Goal: Task Accomplishment & Management: Use online tool/utility

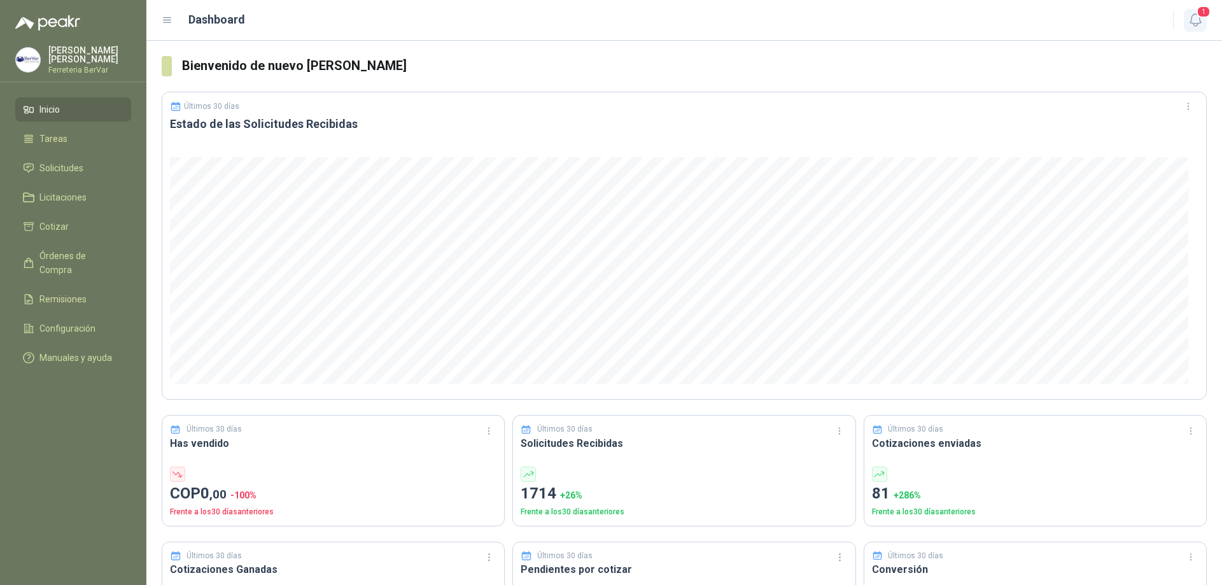
click at [1199, 13] on span "1" at bounding box center [1203, 12] width 14 height 12
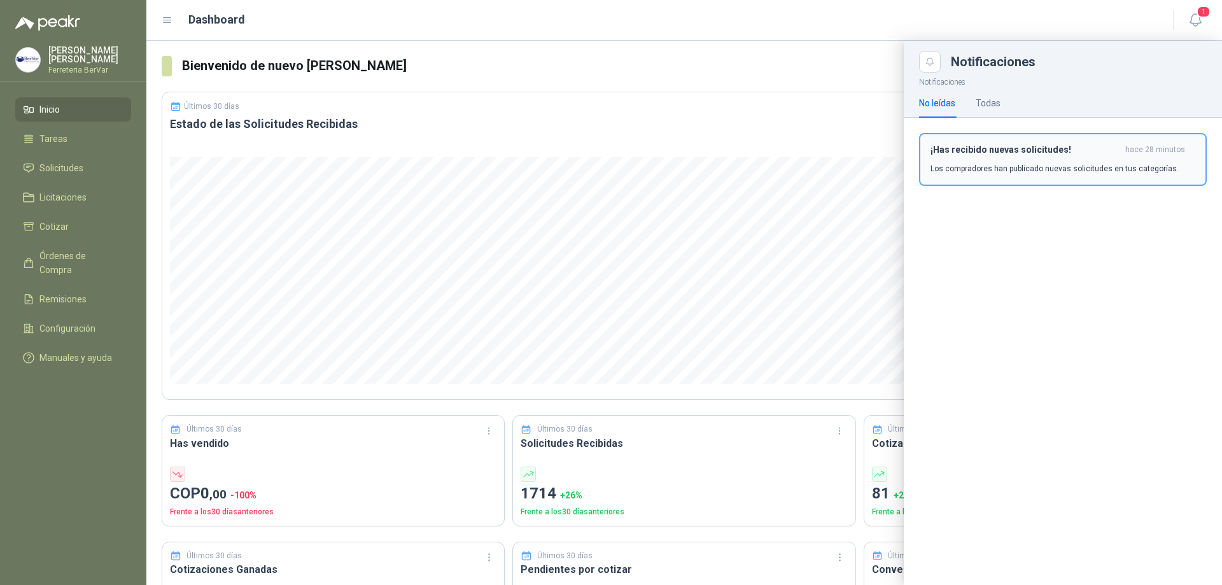
click at [965, 167] on p "Los compradores han publicado nuevas solicitudes en tus categorías." at bounding box center [1054, 168] width 248 height 11
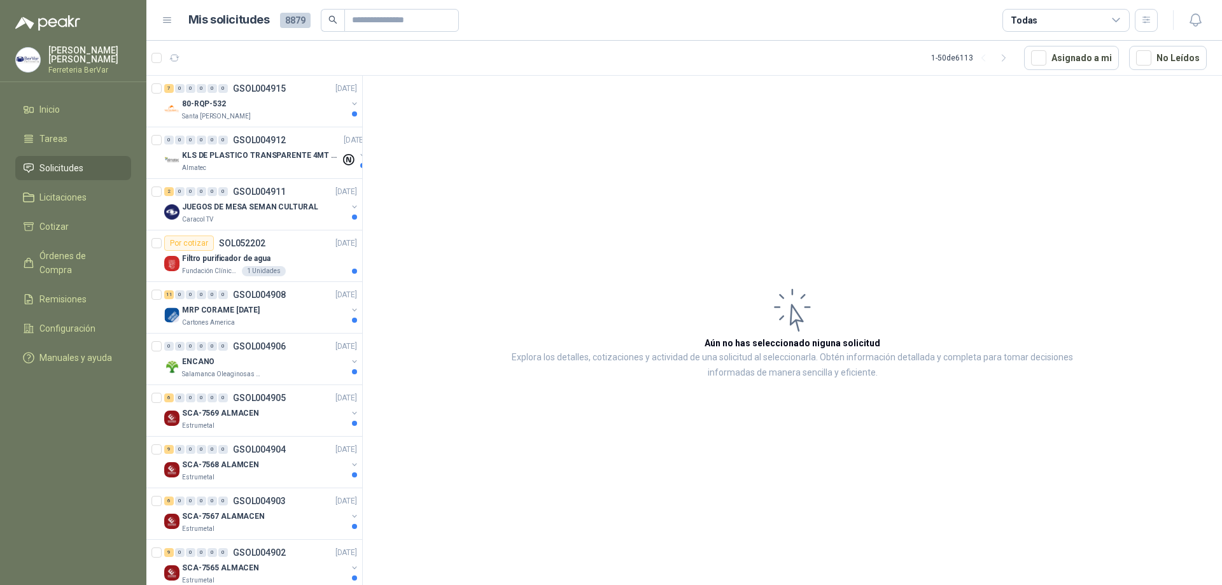
click at [1019, 24] on div "Todas" at bounding box center [1023, 20] width 27 height 14
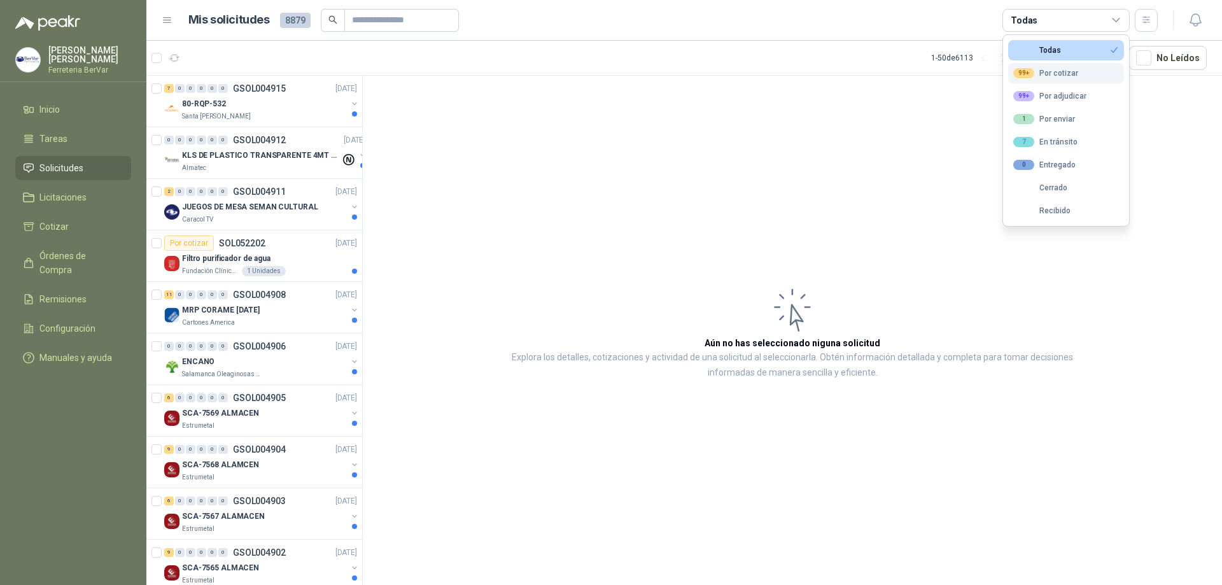
click at [1043, 71] on div "99+ Por cotizar" at bounding box center [1045, 73] width 65 height 10
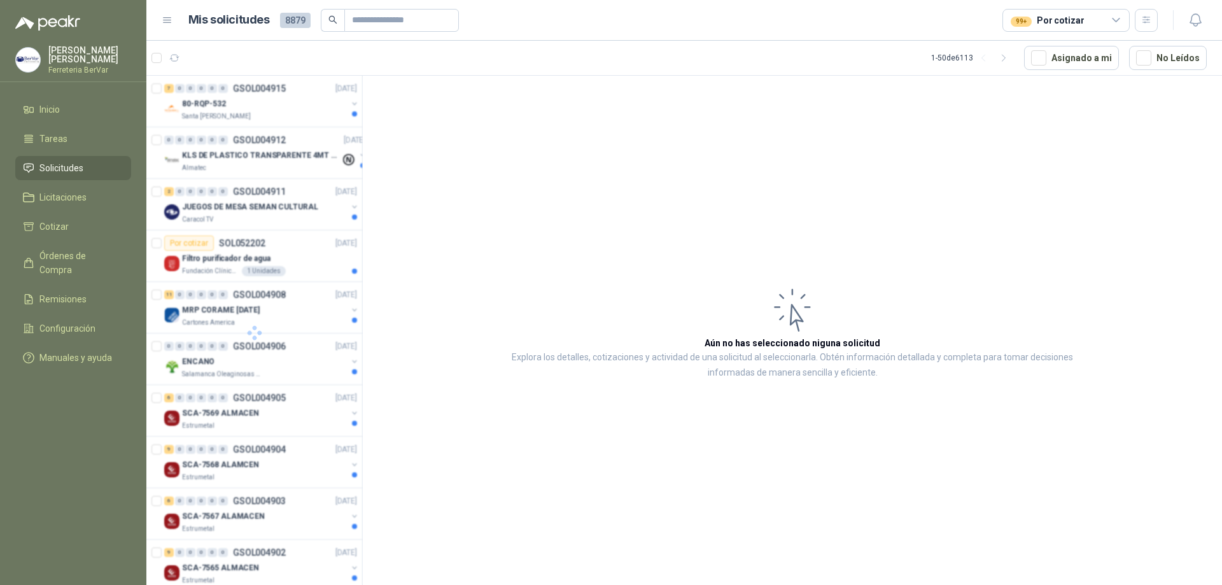
click at [863, 141] on article "Aún no has seleccionado niguna solicitud Explora los detalles, cotizaciones y a…" at bounding box center [792, 332] width 859 height 513
click at [1141, 20] on icon "button" at bounding box center [1146, 20] width 11 height 11
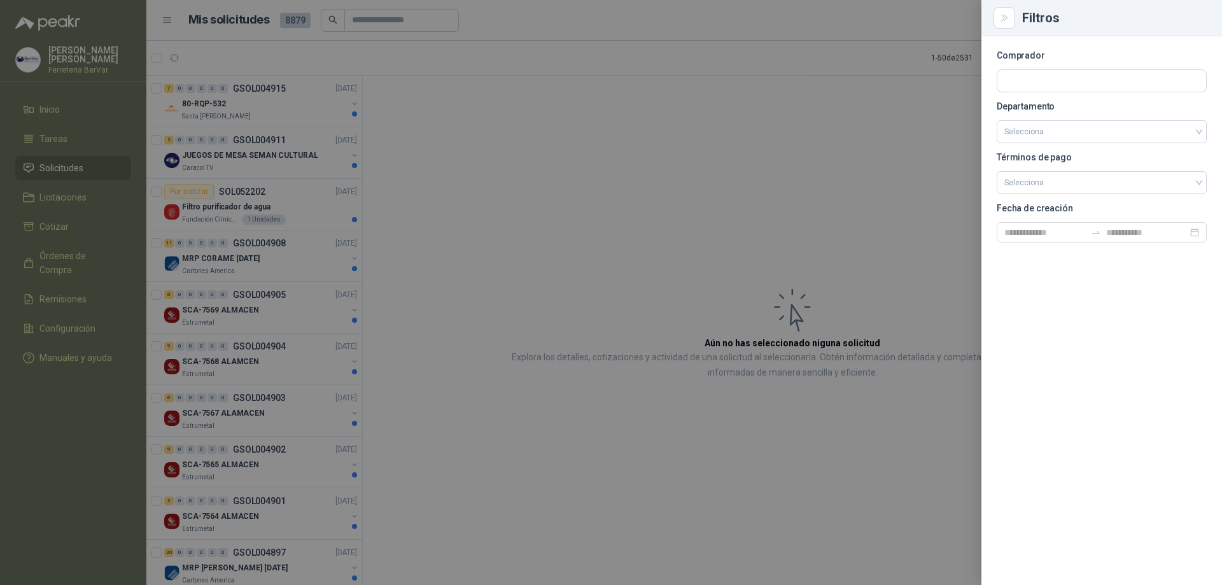
click at [1030, 144] on section "Comprador Departamento Selecciona Términos de pago Selecciona Fecha de creación" at bounding box center [1101, 147] width 210 height 191
click at [1030, 134] on input "search" at bounding box center [1101, 132] width 195 height 22
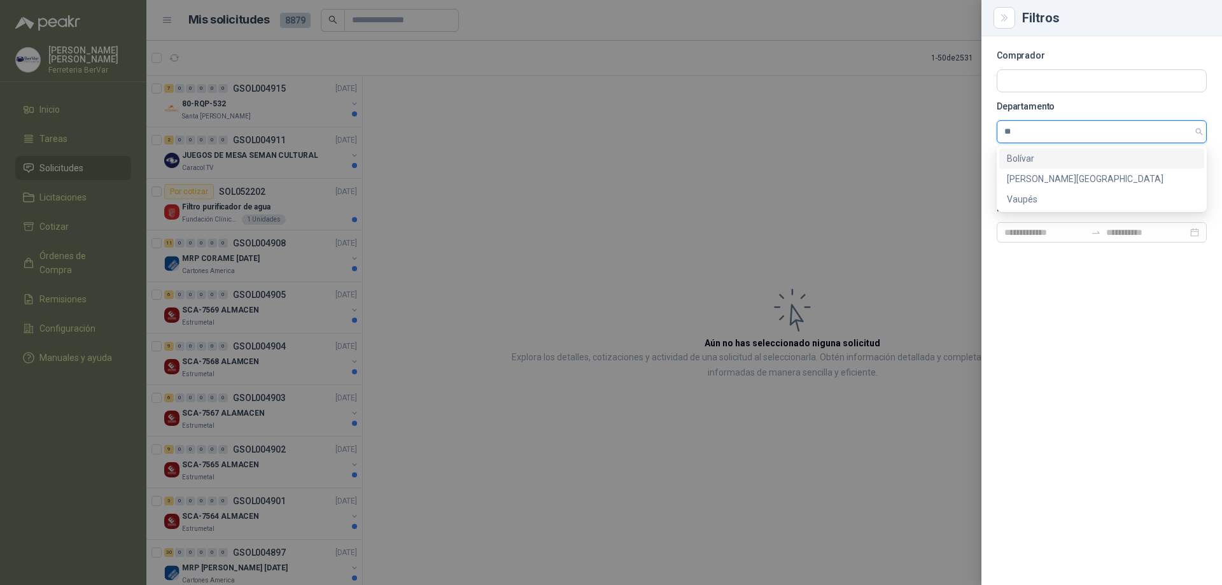
type input "***"
click at [1030, 148] on div "[PERSON_NAME][GEOGRAPHIC_DATA]" at bounding box center [1101, 158] width 205 height 20
click at [1064, 180] on input "search" at bounding box center [1101, 181] width 195 height 19
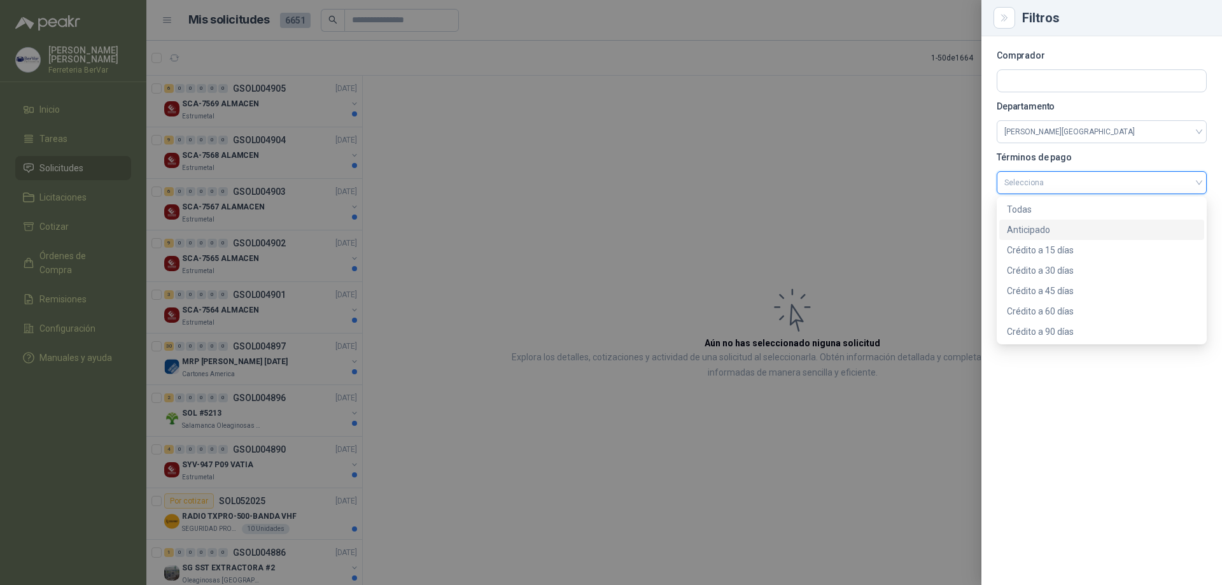
click at [1058, 232] on div "Anticipado" at bounding box center [1101, 230] width 190 height 14
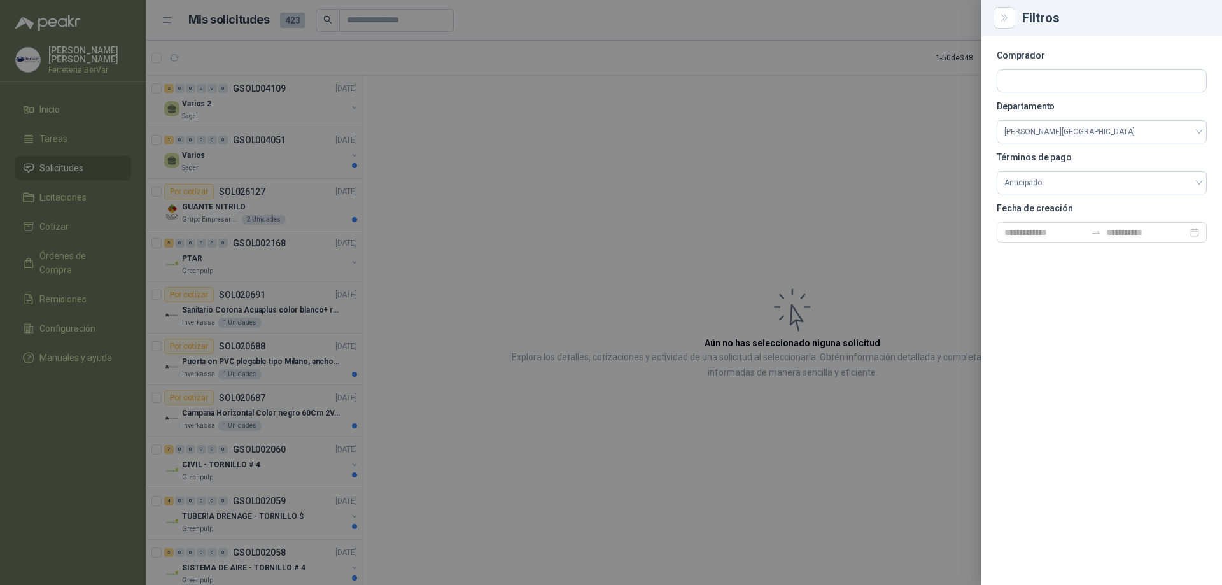
click at [861, 227] on div at bounding box center [611, 292] width 1222 height 585
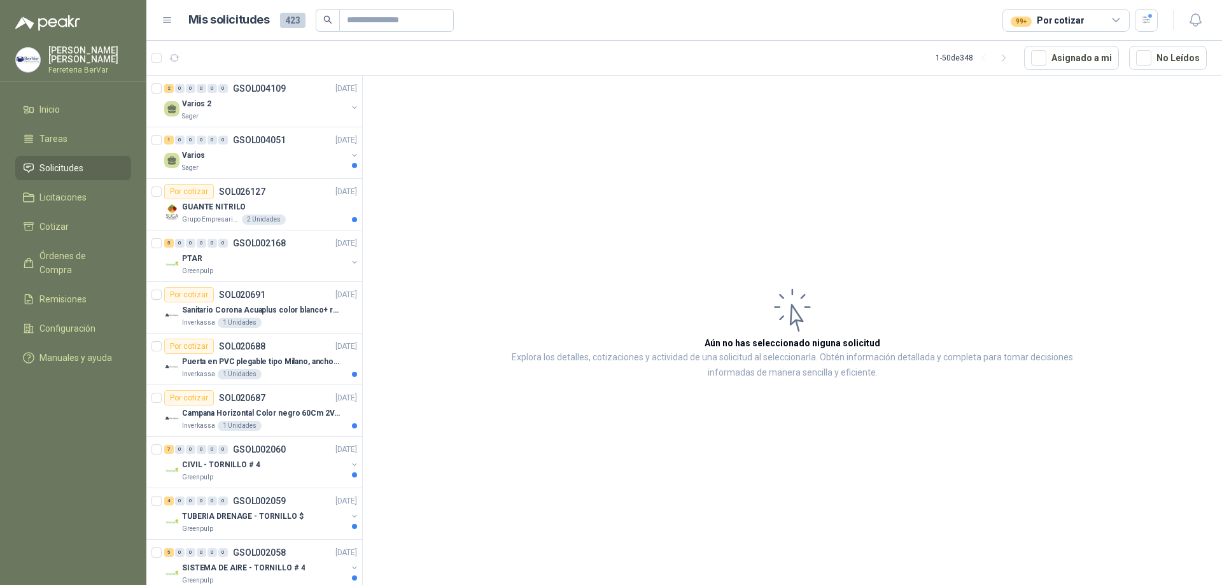
click at [169, 18] on icon at bounding box center [167, 20] width 11 height 11
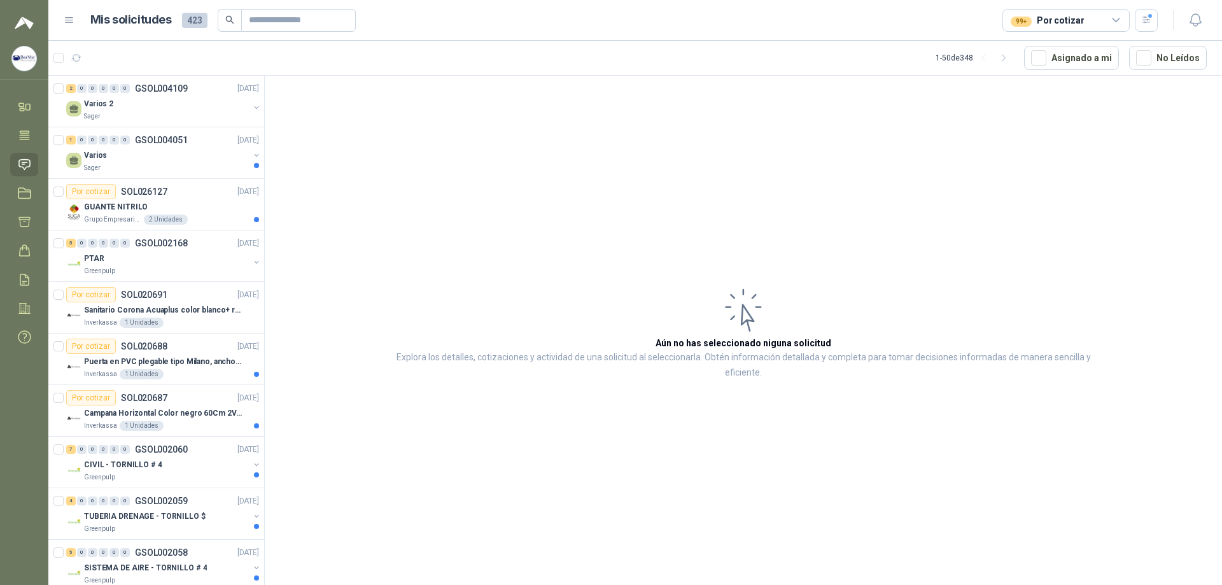
click at [169, 18] on h1 "Mis solicitudes" at bounding box center [130, 20] width 81 height 18
click at [193, 18] on span "423" at bounding box center [194, 20] width 25 height 15
click at [1036, 24] on div "99+ Por cotizar" at bounding box center [1046, 20] width 73 height 14
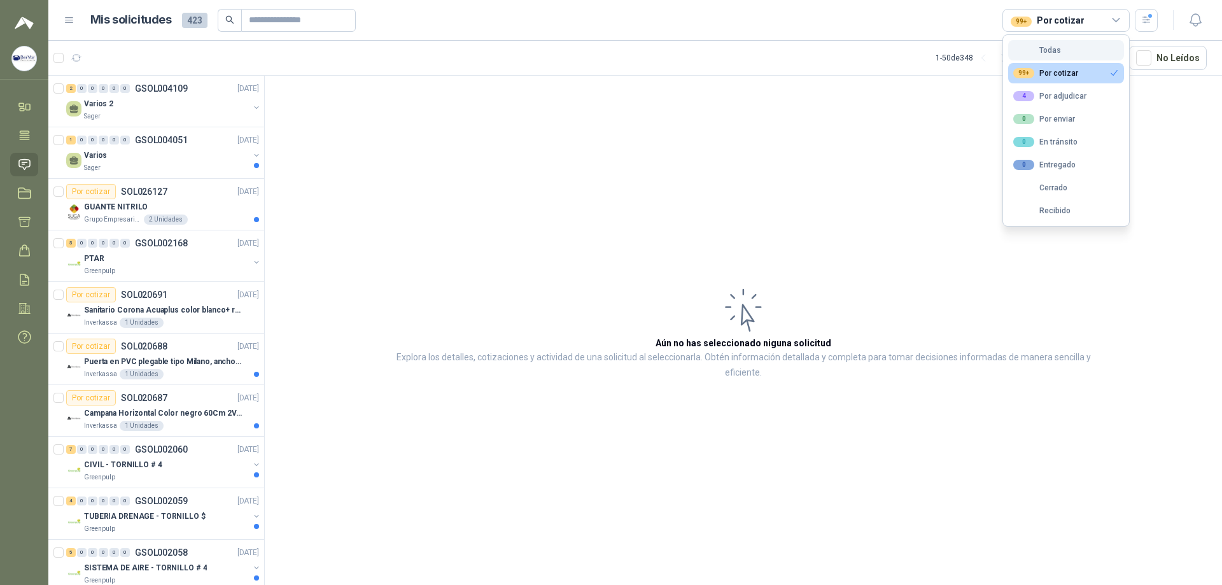
click at [1045, 48] on div "Todas" at bounding box center [1037, 50] width 48 height 9
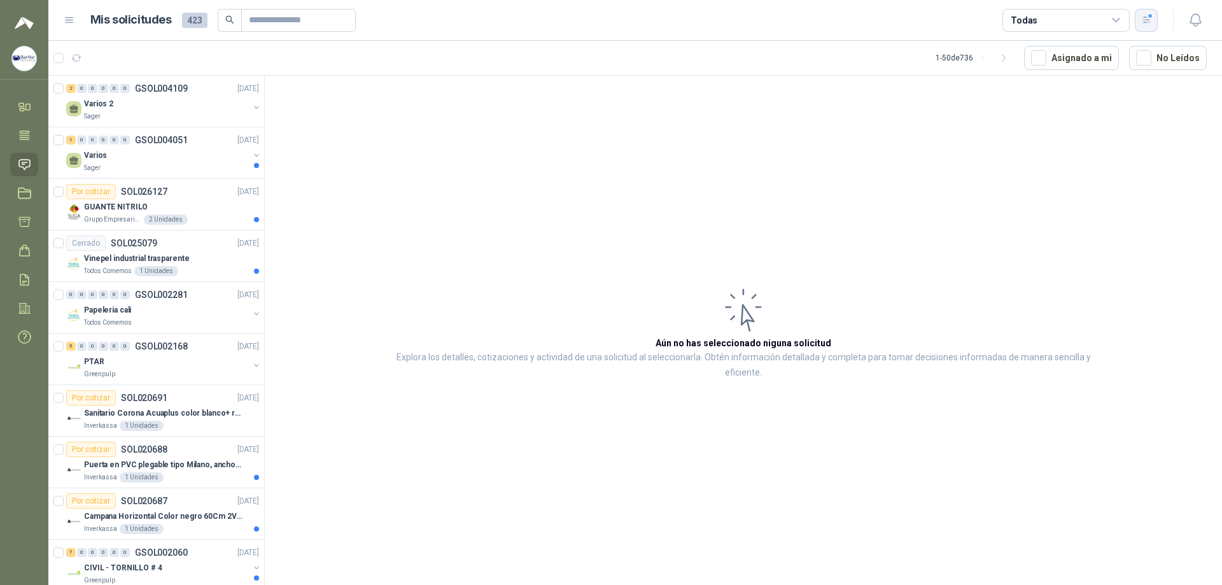
click at [1146, 23] on icon "button" at bounding box center [1145, 20] width 7 height 6
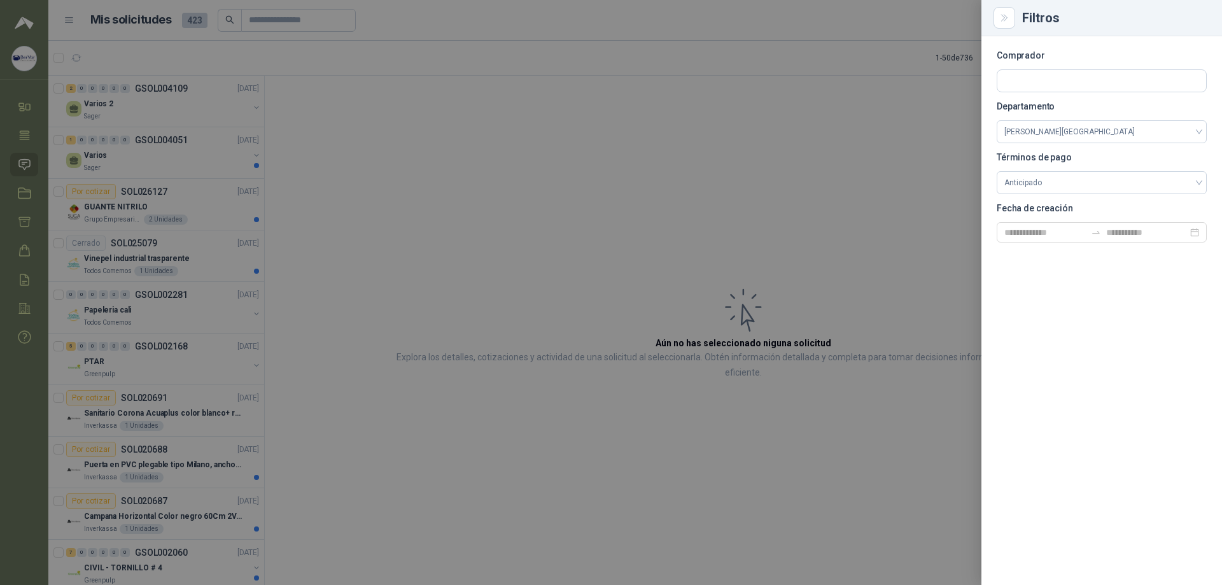
click at [833, 202] on div at bounding box center [611, 292] width 1222 height 585
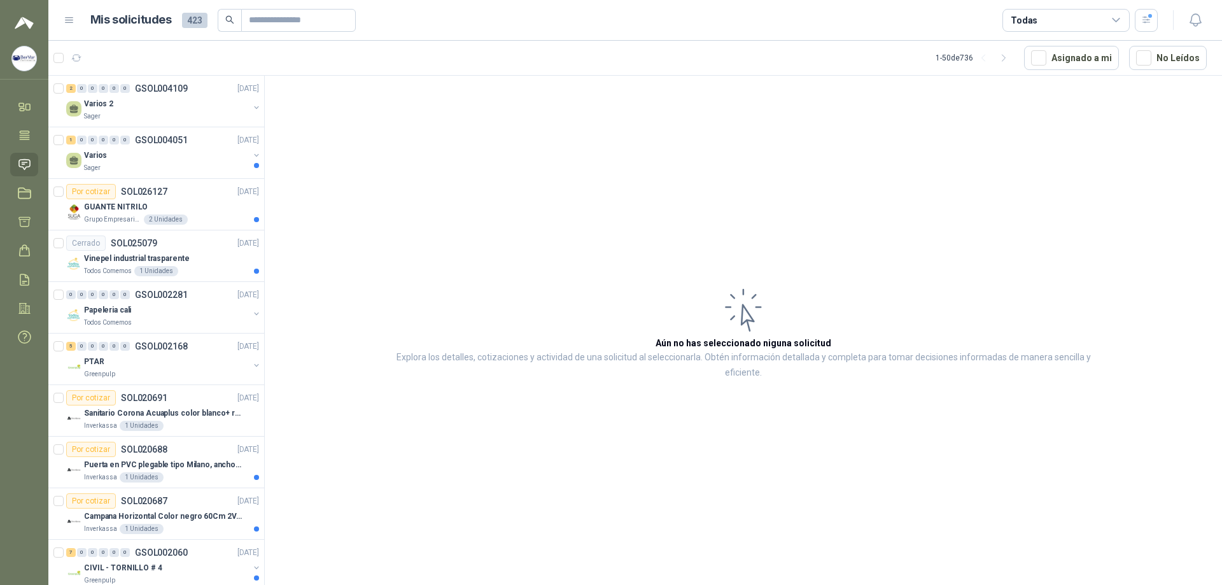
click at [1138, 36] on header "Mis solicitudes 423 Todas" at bounding box center [634, 20] width 1173 height 41
click at [165, 101] on div "Varios 2" at bounding box center [166, 103] width 165 height 15
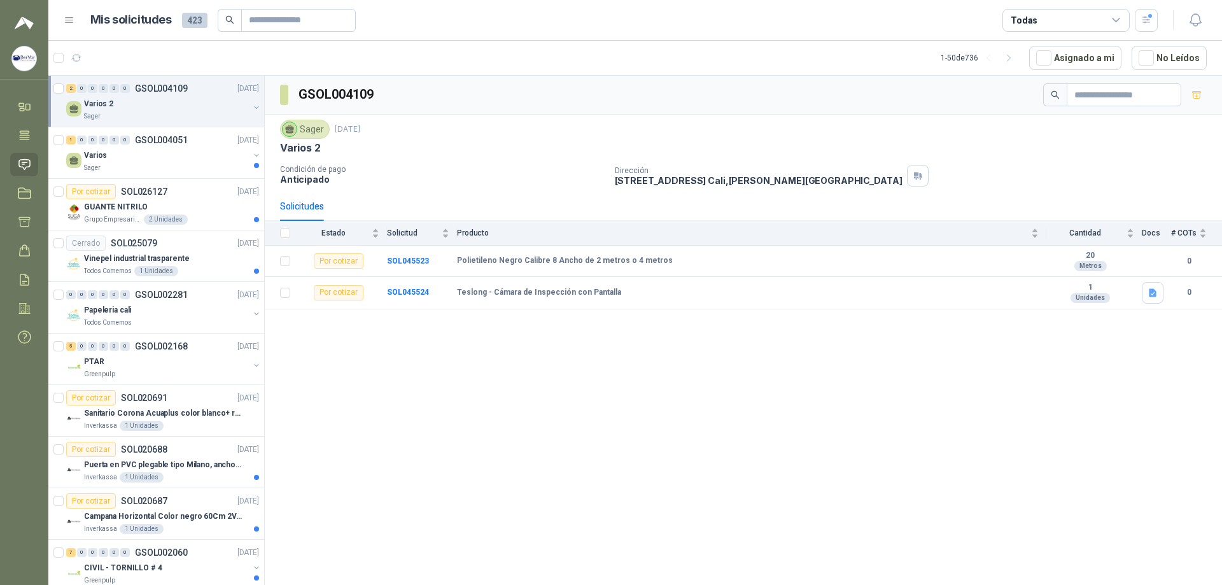
click at [1075, 22] on div "Todas" at bounding box center [1065, 20] width 127 height 23
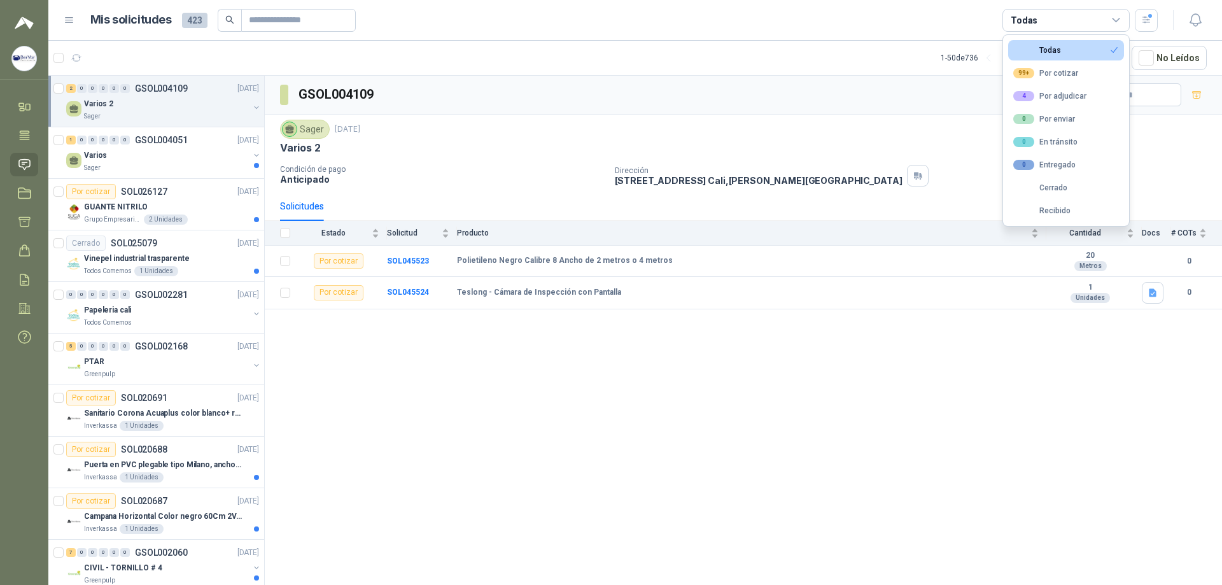
click at [937, 41] on article "1 - 50 de 736 Asignado a mi No Leídos" at bounding box center [634, 58] width 1173 height 34
